Goal: Task Accomplishment & Management: Manage account settings

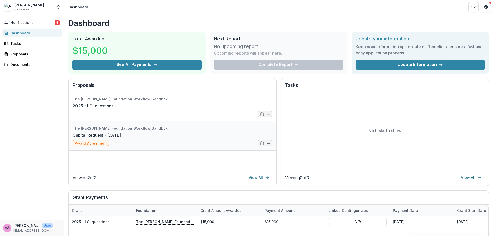
click at [121, 136] on link "Capital Request - [DATE]" at bounding box center [97, 135] width 48 height 6
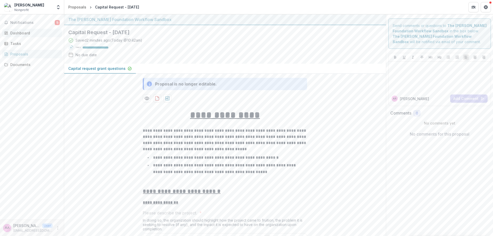
click at [25, 35] on div "Dashboard" at bounding box center [34, 32] width 48 height 5
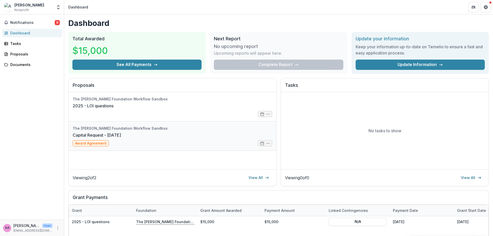
click at [121, 138] on link "Capital Request - [DATE]" at bounding box center [97, 135] width 48 height 6
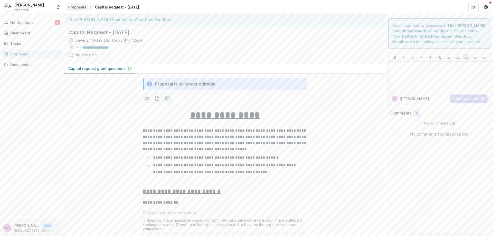
click at [80, 4] on link "Proposals" at bounding box center [77, 6] width 22 height 7
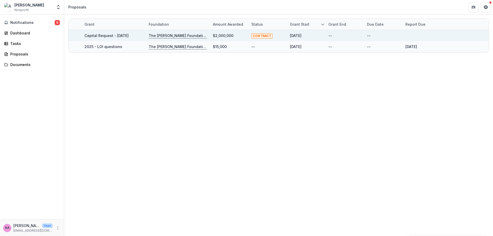
click at [162, 35] on p "The [PERSON_NAME] Foundation Workflow Sandbox" at bounding box center [178, 36] width 58 height 6
click at [127, 35] on link "Capital Request - [DATE]" at bounding box center [107, 35] width 44 height 4
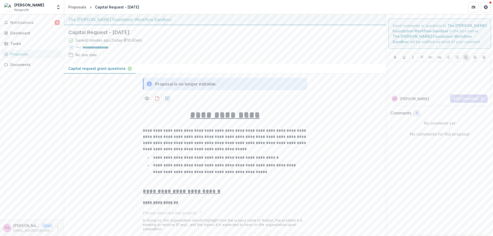
drag, startPoint x: 65, startPoint y: 227, endPoint x: 62, endPoint y: 228, distance: 3.1
click at [62, 228] on main "**********" at bounding box center [246, 125] width 493 height 222
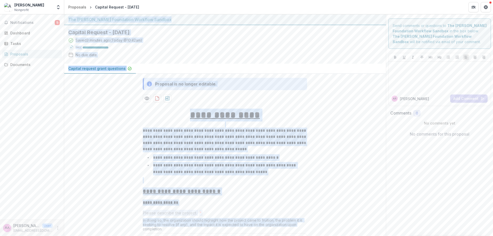
click at [58, 228] on icon "More" at bounding box center [58, 228] width 4 height 4
click at [79, 227] on button "Logout" at bounding box center [91, 225] width 55 height 8
click at [59, 228] on icon "More" at bounding box center [58, 228] width 4 height 4
click at [78, 227] on button "Logout" at bounding box center [91, 225] width 55 height 8
click at [198, 39] on div "Saved 3 minutes ago ( [DATE] @ 10:42am ) 100 % No due date" at bounding box center [220, 49] width 305 height 22
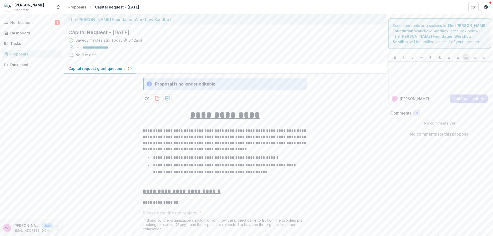
click at [58, 226] on icon "More" at bounding box center [58, 228] width 4 height 4
click at [85, 226] on button "Logout" at bounding box center [91, 225] width 55 height 8
click at [41, 10] on div "[PERSON_NAME] Test Nonprofit" at bounding box center [28, 7] width 49 height 10
click at [56, 5] on icon "Open entity switcher" at bounding box center [58, 7] width 5 height 5
click at [51, 166] on div "Notifications 9 Dashboard Tasks Proposals Documents" at bounding box center [32, 116] width 64 height 205
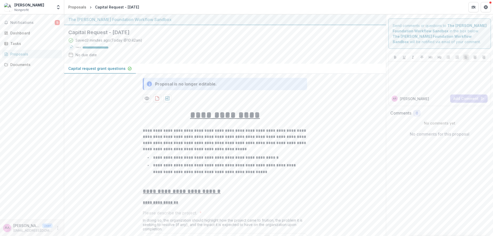
click at [57, 230] on button "More" at bounding box center [58, 228] width 6 height 6
click at [72, 228] on button "Logout" at bounding box center [91, 225] width 55 height 8
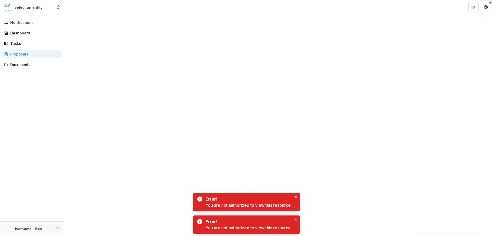
click at [59, 228] on icon "More" at bounding box center [58, 229] width 4 height 4
click at [73, 228] on button "Logout" at bounding box center [91, 226] width 55 height 8
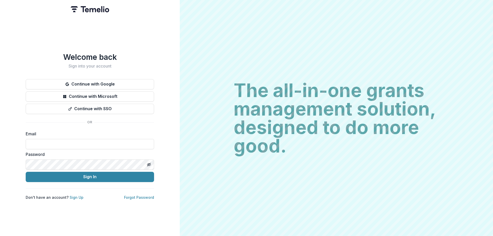
click at [121, 148] on form "Email Password Sign In" at bounding box center [90, 156] width 128 height 51
click at [120, 143] on input at bounding box center [90, 144] width 128 height 10
type input "**********"
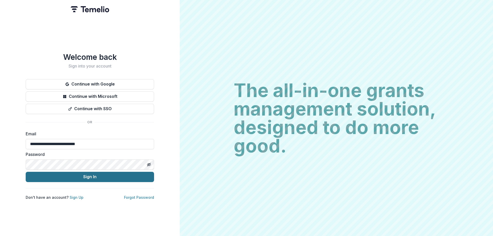
click at [101, 172] on button "Sign In" at bounding box center [90, 177] width 128 height 10
